Goal: Information Seeking & Learning: Understand process/instructions

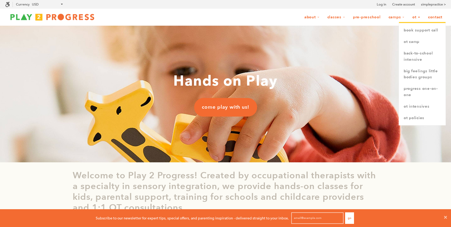
scroll to position [0, 0]
click at [419, 115] on link "OT Policies" at bounding box center [422, 117] width 47 height 11
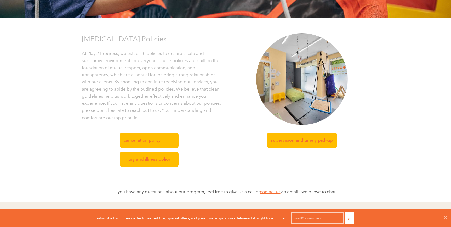
scroll to position [100, 0]
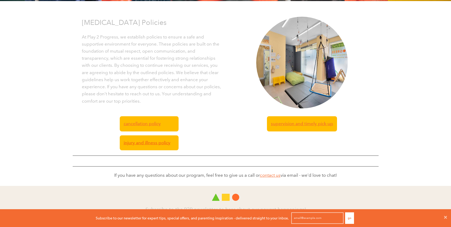
click at [145, 143] on span "injury and illness policy" at bounding box center [147, 142] width 47 height 7
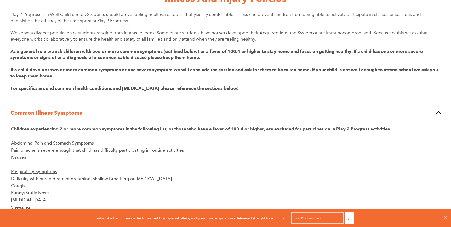
scroll to position [48, 0]
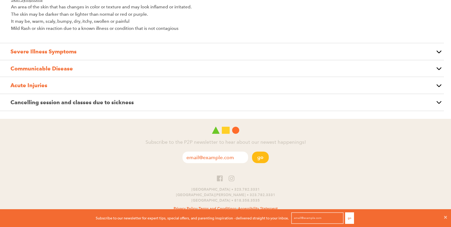
click at [65, 70] on strong "Communicable Disease" at bounding box center [41, 68] width 62 height 7
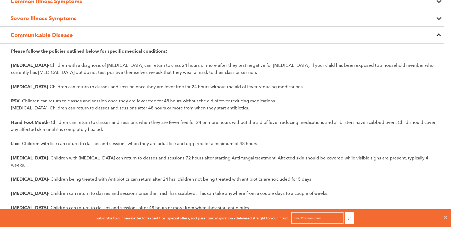
scroll to position [164, 0]
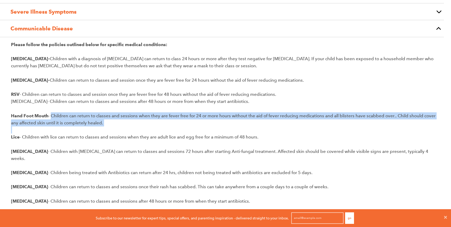
drag, startPoint x: 117, startPoint y: 126, endPoint x: 52, endPoint y: 117, distance: 66.0
click at [52, 117] on div "Please follow the policies outlined below for specific medical conditions: [MED…" at bounding box center [225, 158] width 429 height 234
copy p "Children can return to classes and sessions when they are fever free for 24 or …"
